Goal: Transaction & Acquisition: Obtain resource

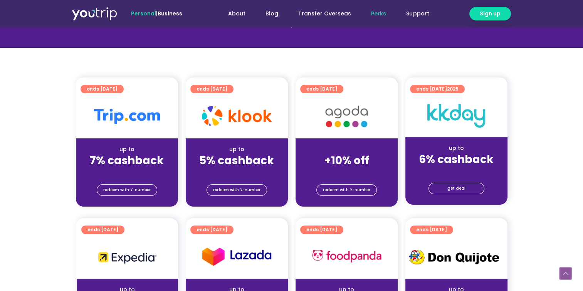
scroll to position [144, 0]
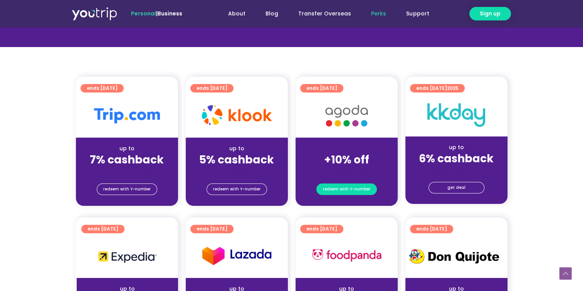
click at [357, 190] on span "redeem with Y-number" at bounding box center [346, 189] width 47 height 11
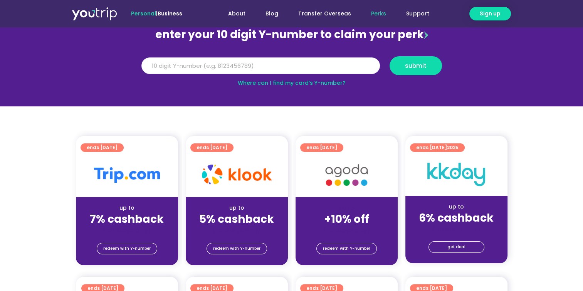
click at [275, 65] on input "Y Number" at bounding box center [260, 65] width 238 height 17
type input "8176370127"
click at [389, 56] on button "submit" at bounding box center [415, 65] width 52 height 19
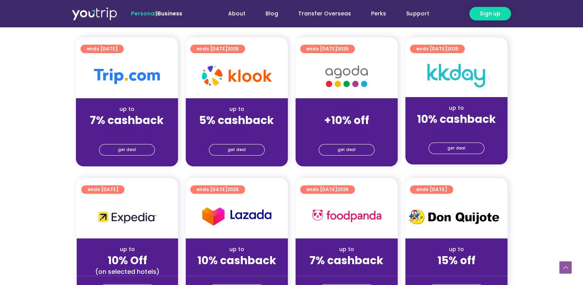
scroll to position [202, 0]
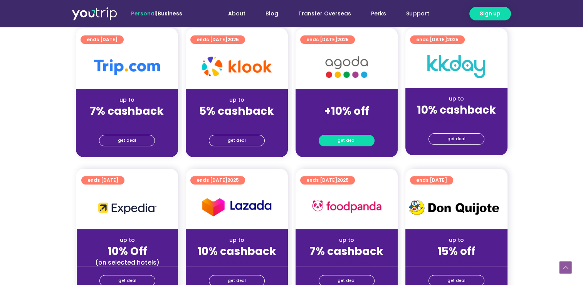
click at [347, 138] on span "get deal" at bounding box center [346, 140] width 18 height 11
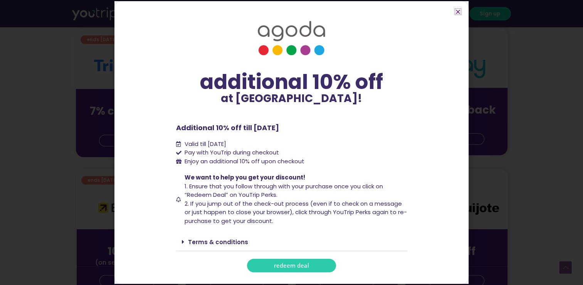
scroll to position [240, 0]
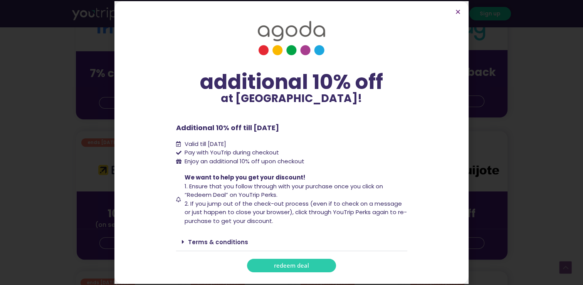
click at [301, 264] on span "redeem deal" at bounding box center [291, 266] width 35 height 6
